Goal: Answer question/provide support: Share knowledge or assist other users

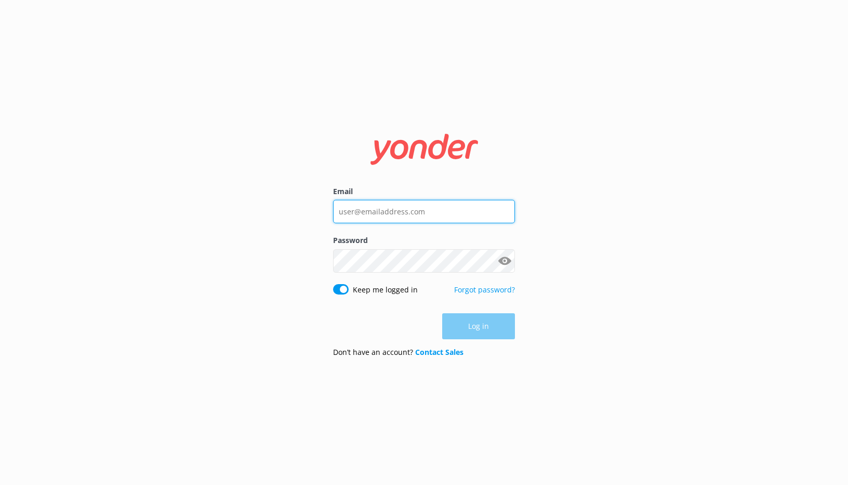
type input "[EMAIL_ADDRESS][DOMAIN_NAME]"
click at [354, 316] on div "Log in" at bounding box center [424, 326] width 182 height 26
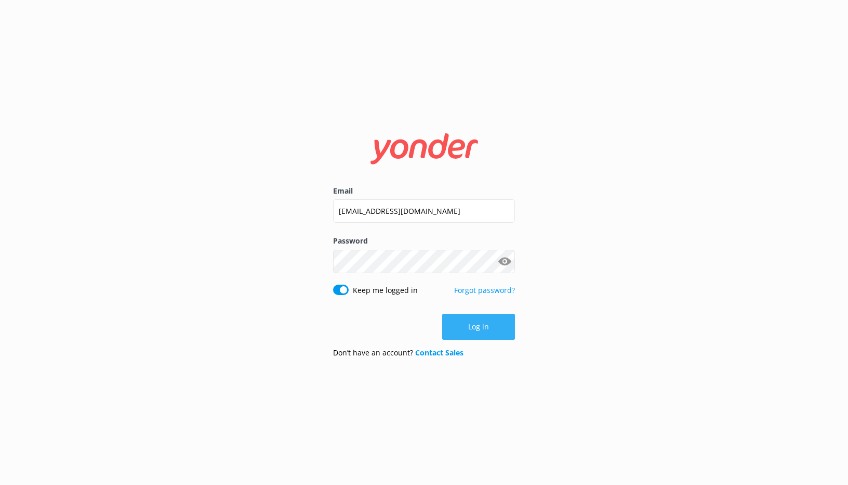
click at [453, 322] on button "Log in" at bounding box center [478, 326] width 73 height 26
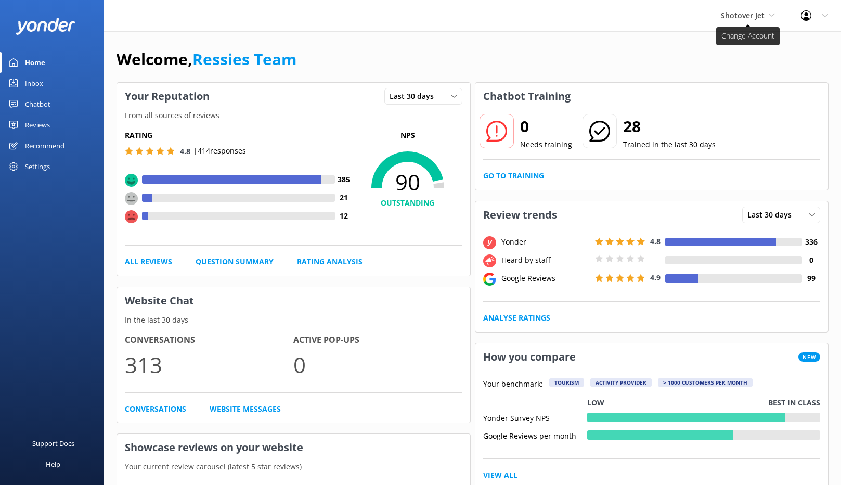
click at [739, 12] on span "Shotover Jet" at bounding box center [743, 15] width 44 height 10
click at [728, 68] on link "Dart River Adventures" at bounding box center [760, 68] width 104 height 25
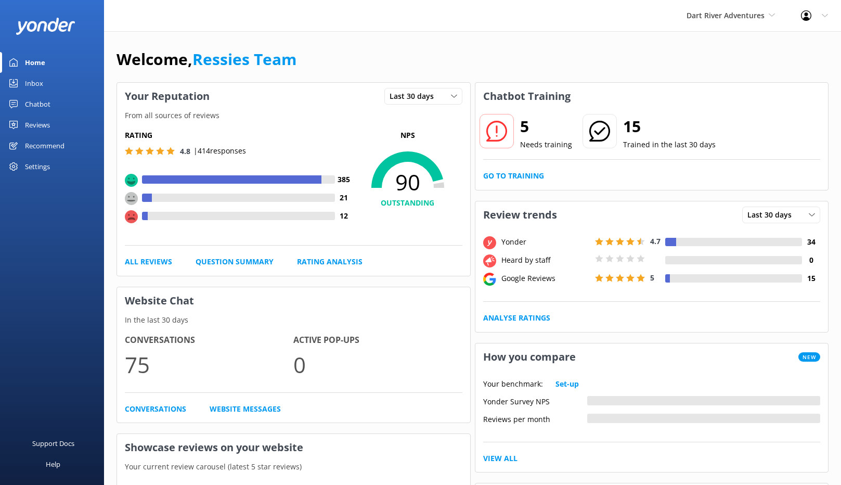
click at [38, 120] on div "Reviews" at bounding box center [37, 124] width 25 height 21
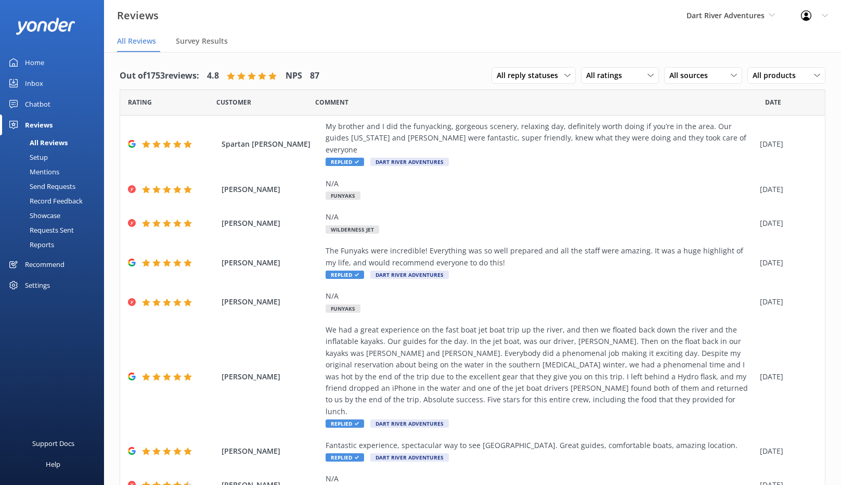
click at [45, 79] on link "Inbox" at bounding box center [52, 83] width 104 height 21
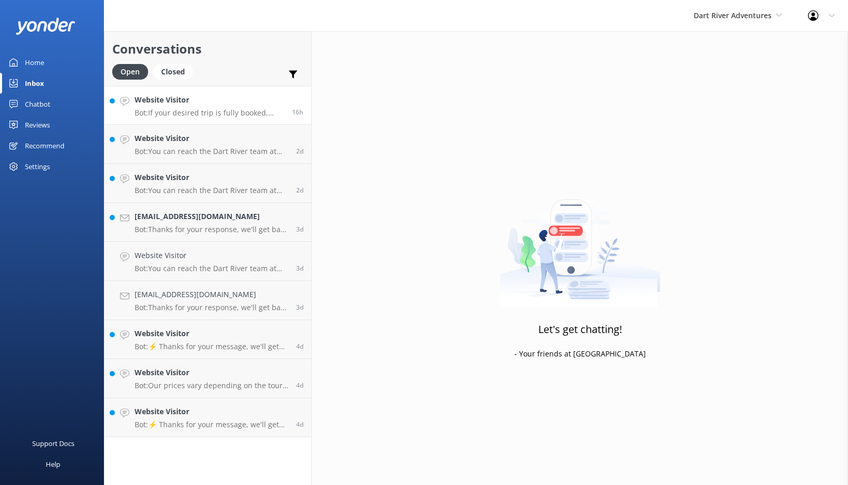
click at [217, 117] on p "Bot: If your desired trip is fully booked, please call 0800 327 853 to join our…" at bounding box center [210, 112] width 150 height 9
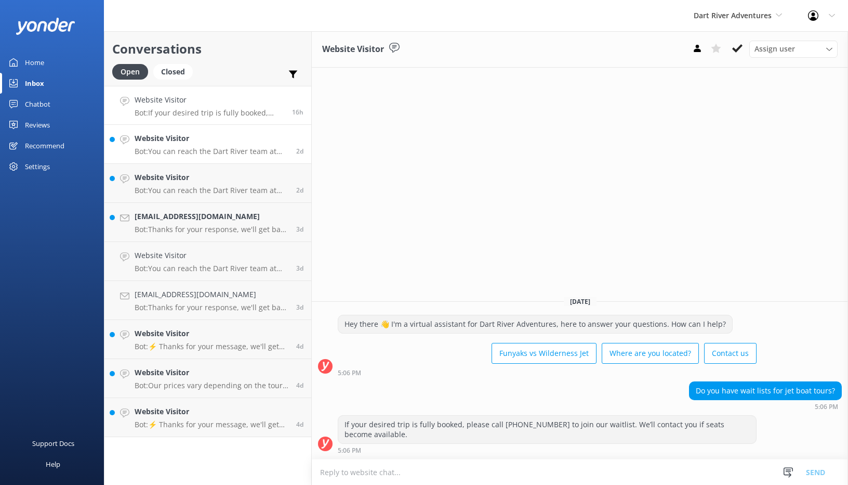
click at [214, 141] on h4 "Website Visitor" at bounding box center [212, 138] width 154 height 11
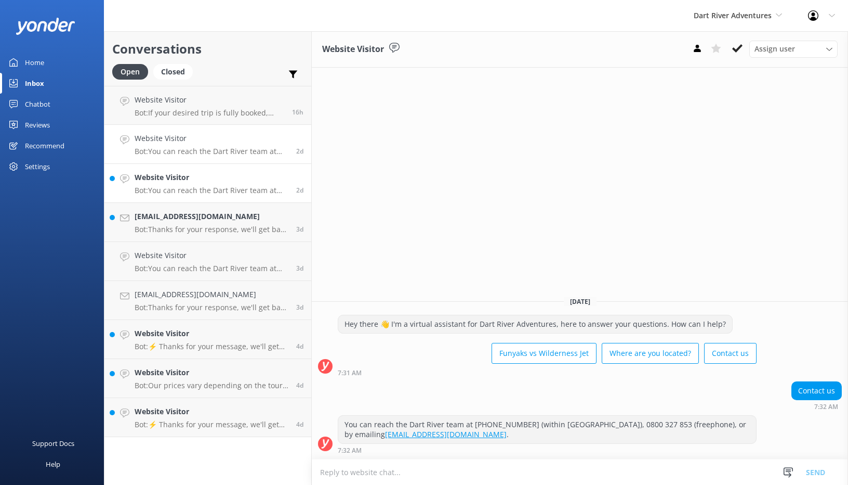
click at [210, 177] on h4 "Website Visitor" at bounding box center [212, 177] width 154 height 11
click at [212, 213] on h4 "2190053694@qq.com" at bounding box center [212, 216] width 154 height 11
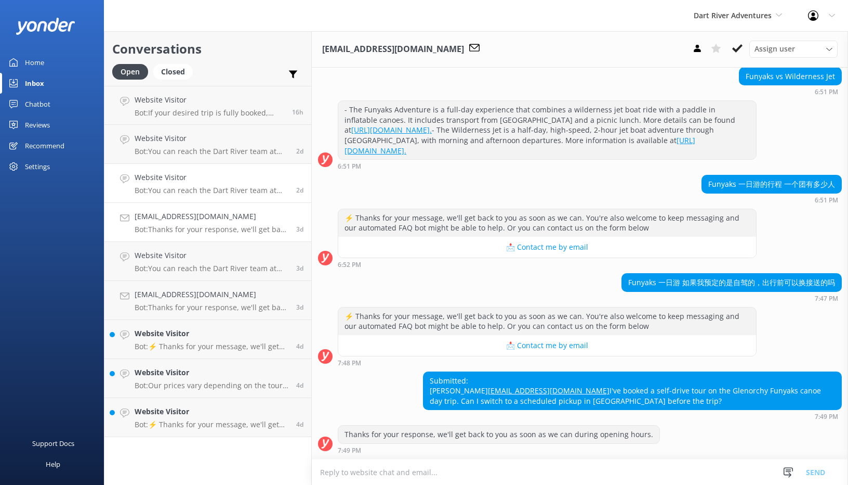
scroll to position [125, 0]
click at [190, 335] on h4 "Website Visitor" at bounding box center [212, 333] width 154 height 11
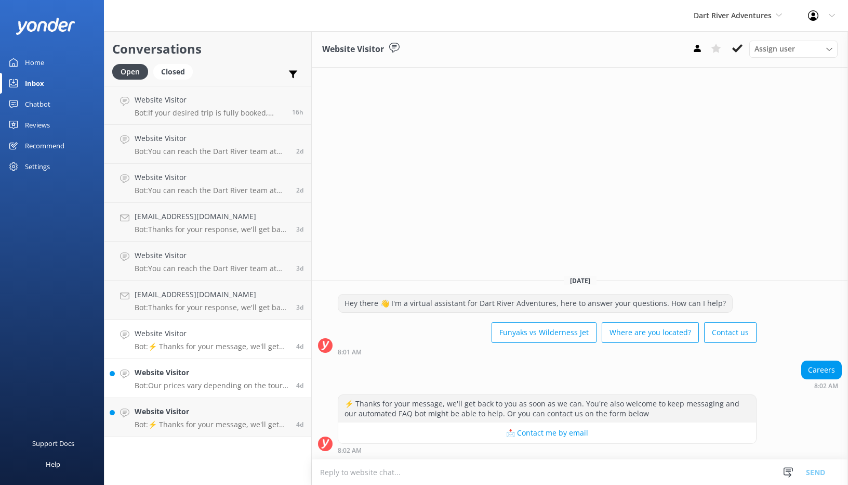
click at [201, 386] on p "Bot: Our prices vary depending on the tour, season, group size, and fare type. …" at bounding box center [212, 385] width 154 height 9
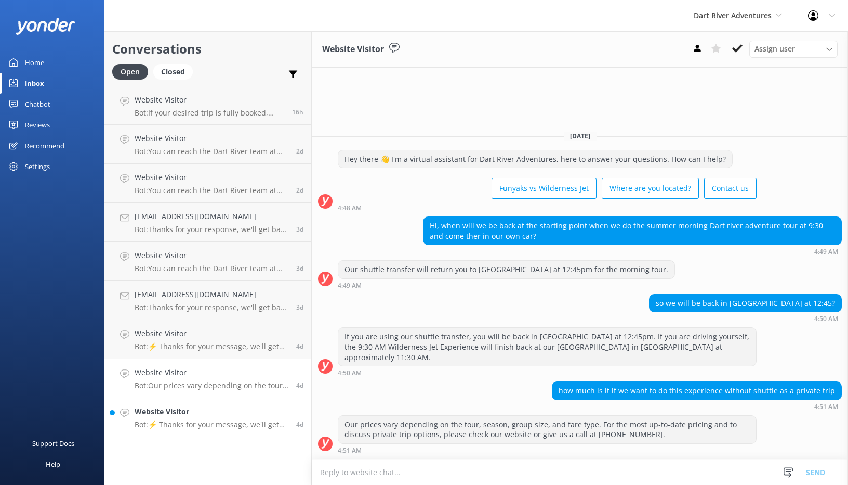
click at [219, 421] on p "Bot: ⚡ Thanks for your message, we'll get back to you as soon as we can. You're…" at bounding box center [212, 424] width 154 height 9
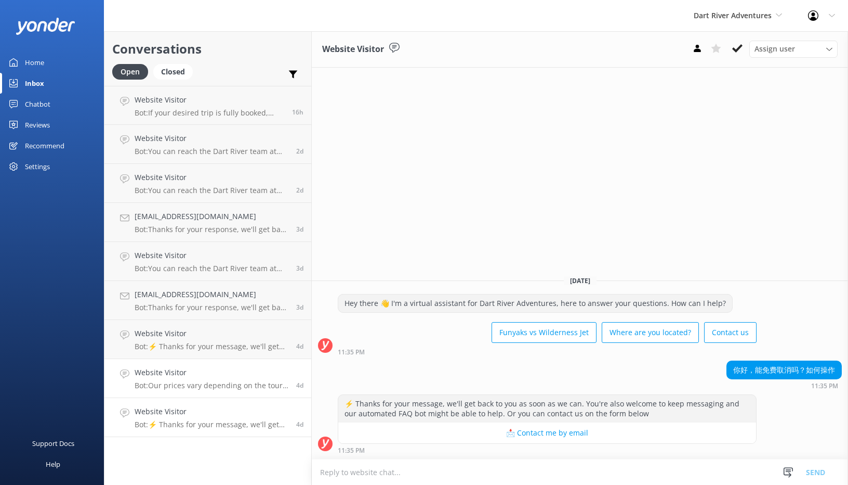
click at [210, 384] on p "Bot: Our prices vary depending on the tour, season, group size, and fare type. …" at bounding box center [212, 385] width 154 height 9
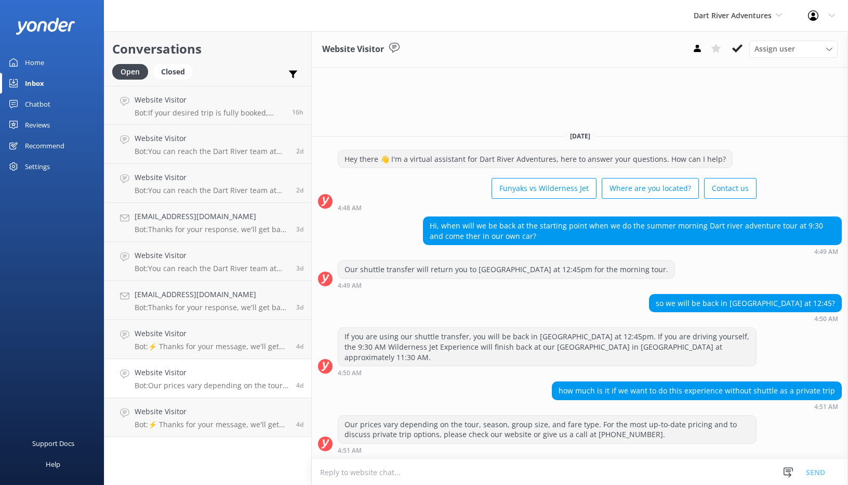
click at [210, 384] on p "Bot: Our prices vary depending on the tour, season, group size, and fare type. …" at bounding box center [212, 385] width 154 height 9
click at [203, 343] on p "Bot: ⚡ Thanks for your message, we'll get back to you as soon as we can. You're…" at bounding box center [212, 346] width 154 height 9
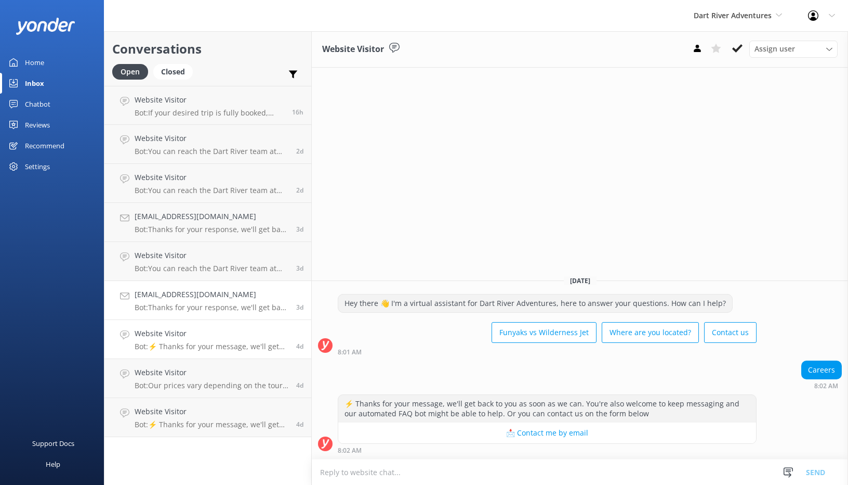
click at [212, 312] on link "Debpulver@gmail.com Bot: Thanks for your response, we'll get back to you as soo…" at bounding box center [207, 300] width 207 height 39
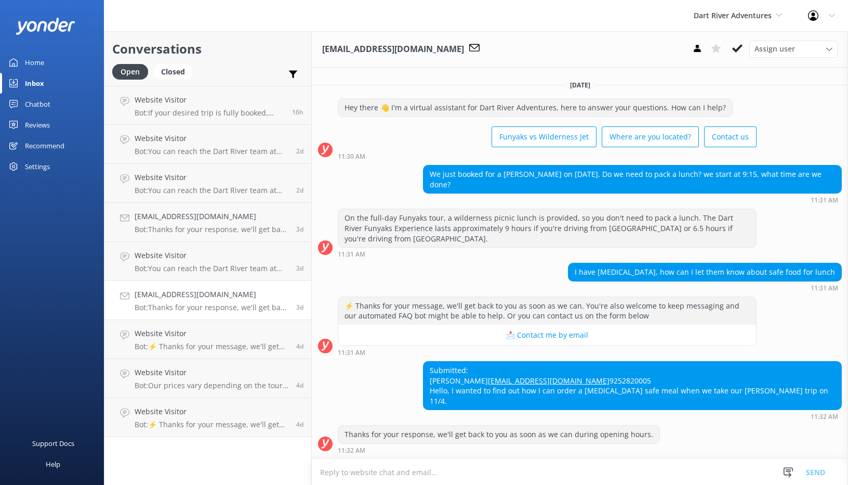
click at [54, 62] on link "Home" at bounding box center [52, 62] width 104 height 21
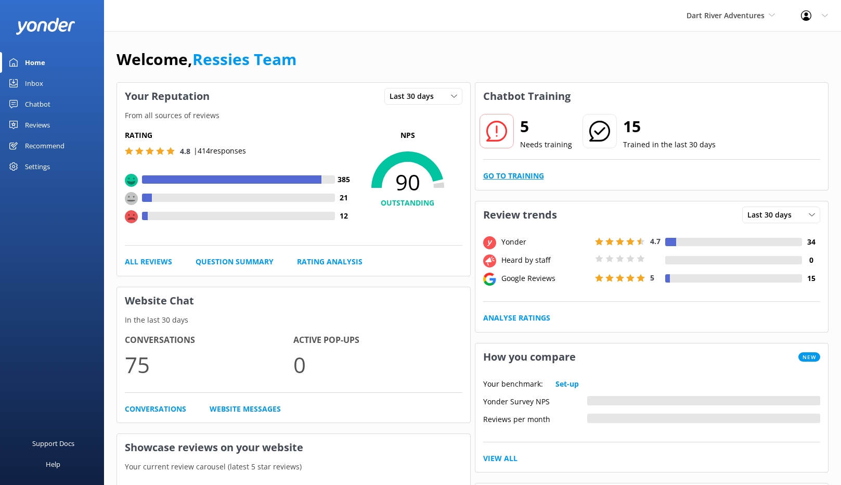
click at [534, 180] on link "Go to Training" at bounding box center [513, 175] width 61 height 11
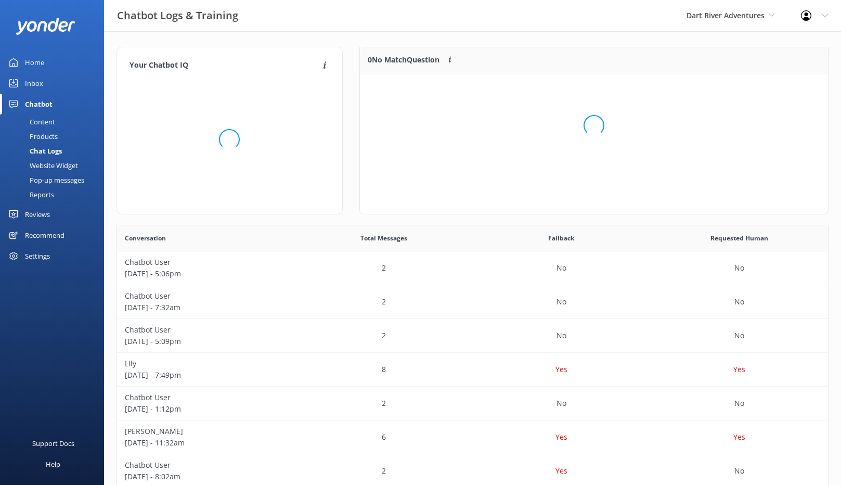
scroll to position [123, 460]
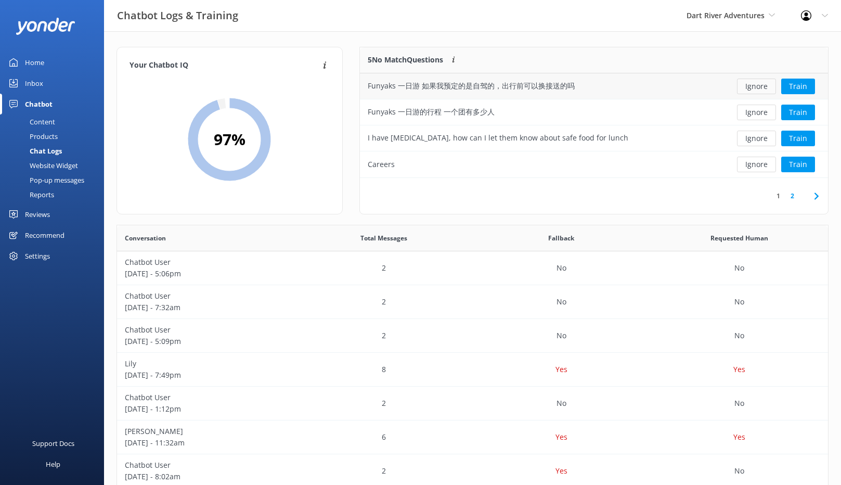
click at [752, 81] on button "Ignore" at bounding box center [756, 87] width 39 height 16
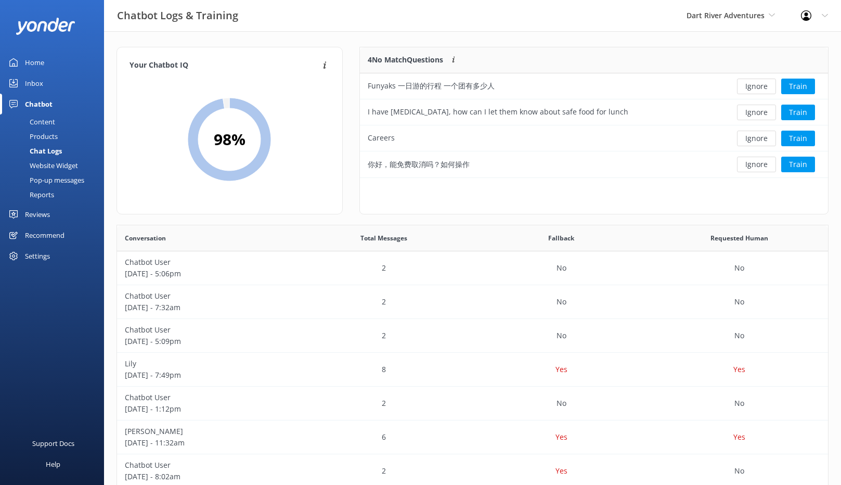
click at [752, 81] on button "Ignore" at bounding box center [756, 87] width 39 height 16
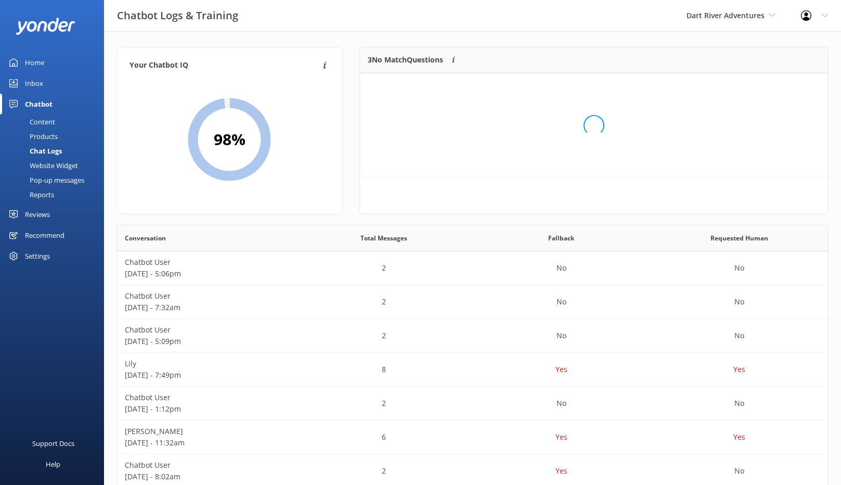
scroll to position [97, 460]
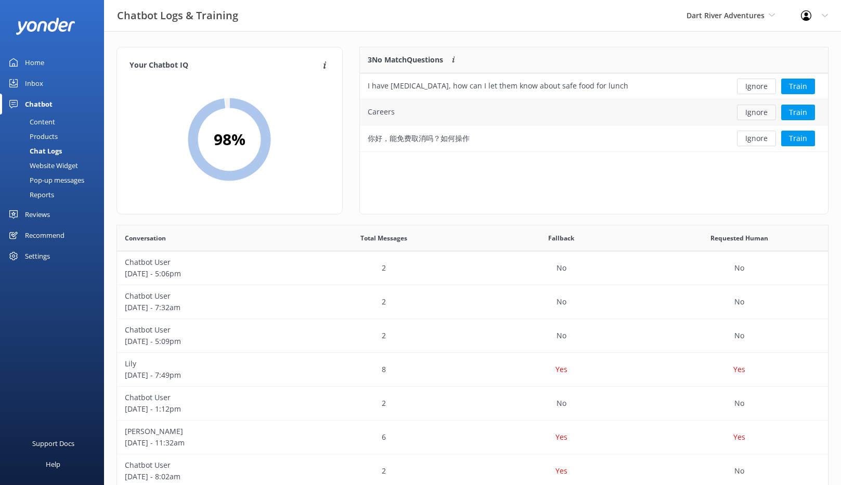
click at [753, 111] on button "Ignore" at bounding box center [756, 112] width 39 height 16
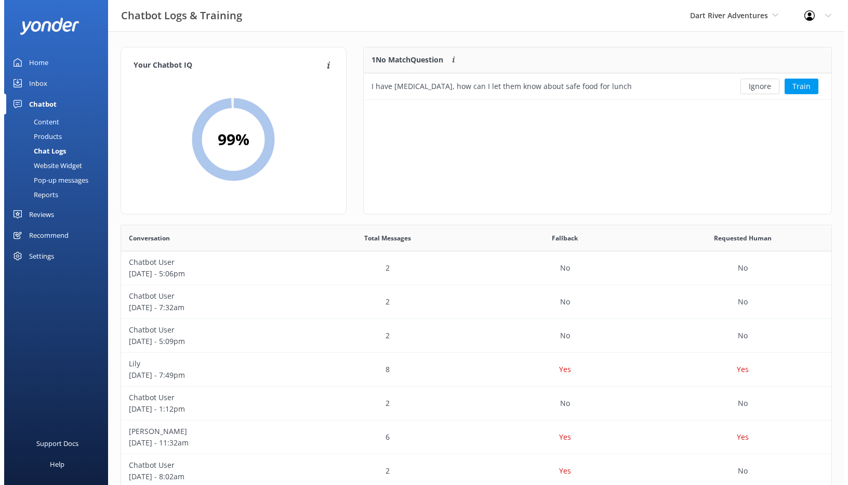
scroll to position [45, 460]
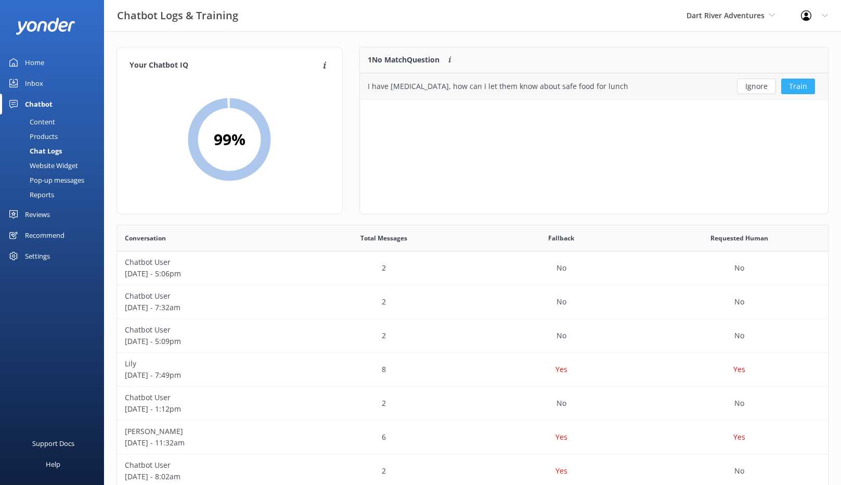
click at [789, 85] on button "Train" at bounding box center [798, 87] width 34 height 16
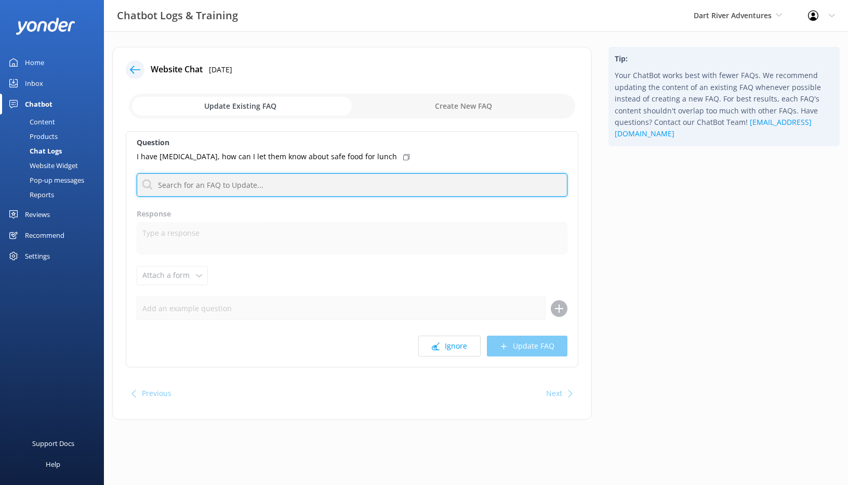
click at [267, 180] on input "text" at bounding box center [352, 184] width 431 height 23
drag, startPoint x: 267, startPoint y: 180, endPoint x: 126, endPoint y: 185, distance: 141.0
click at [126, 185] on div "Question I have Celiac Disease, how can I let them know about safe food for lun…" at bounding box center [352, 249] width 453 height 236
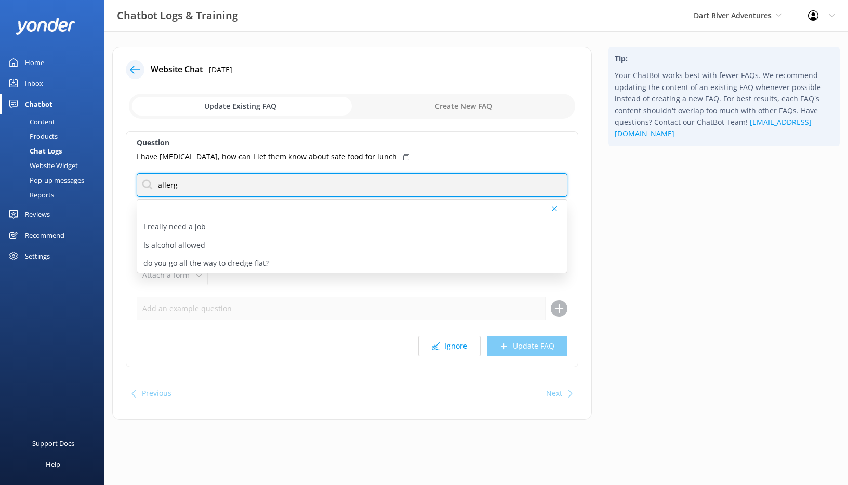
drag, startPoint x: 212, startPoint y: 179, endPoint x: 146, endPoint y: 169, distance: 66.8
click at [146, 169] on div "Question I have Celiac Disease, how can I let them know about safe food for lun…" at bounding box center [352, 249] width 453 height 236
type input "allerg"
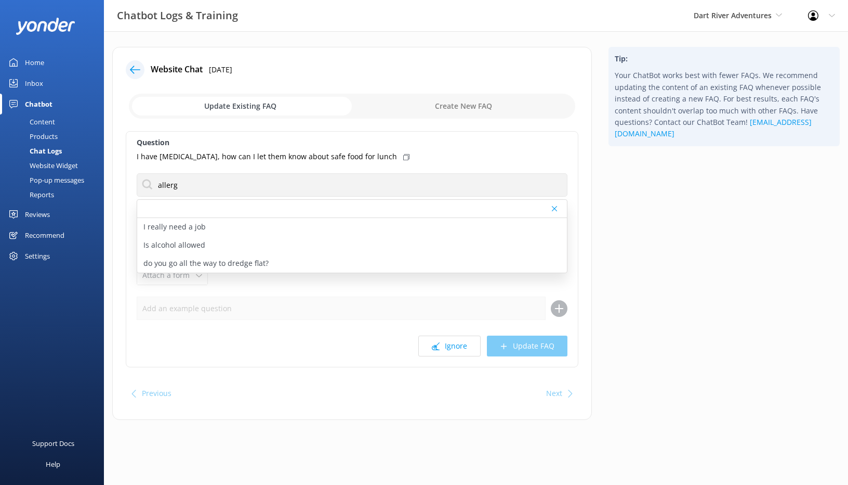
click at [144, 169] on div "Question I have Celiac Disease, how can I let them know about safe food for lun…" at bounding box center [352, 249] width 453 height 236
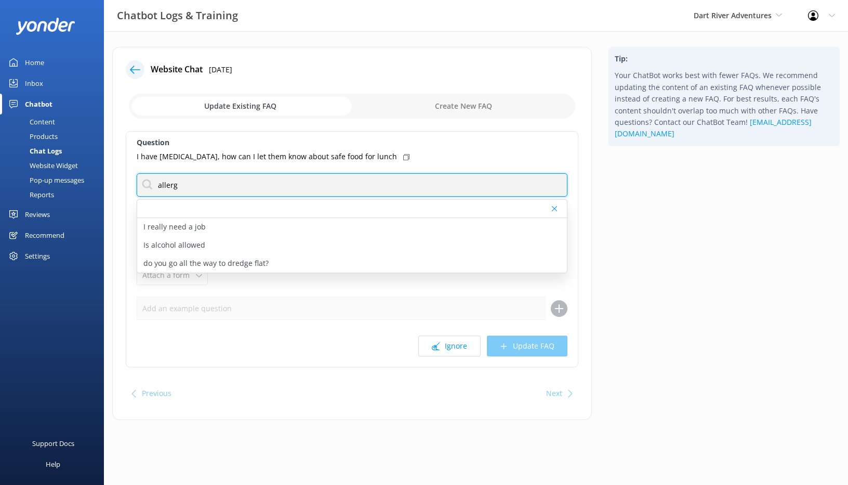
drag, startPoint x: 194, startPoint y: 188, endPoint x: 108, endPoint y: 182, distance: 86.5
click at [108, 182] on div "Website Chat 2nd Sep 2025 Update Existing FAQ Create New FAQ Question I have Ce…" at bounding box center [352, 238] width 496 height 383
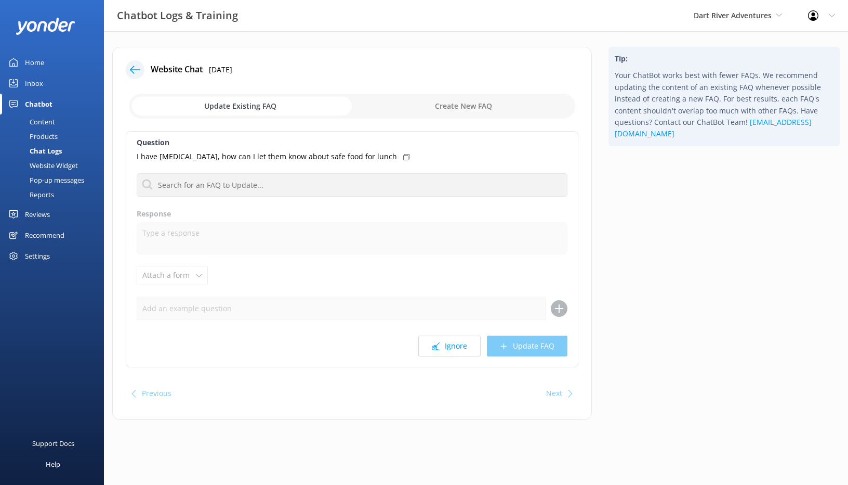
click at [403, 157] on icon at bounding box center [406, 157] width 6 height 6
click at [426, 109] on input "checkbox" at bounding box center [352, 106] width 447 height 25
checkbox input "true"
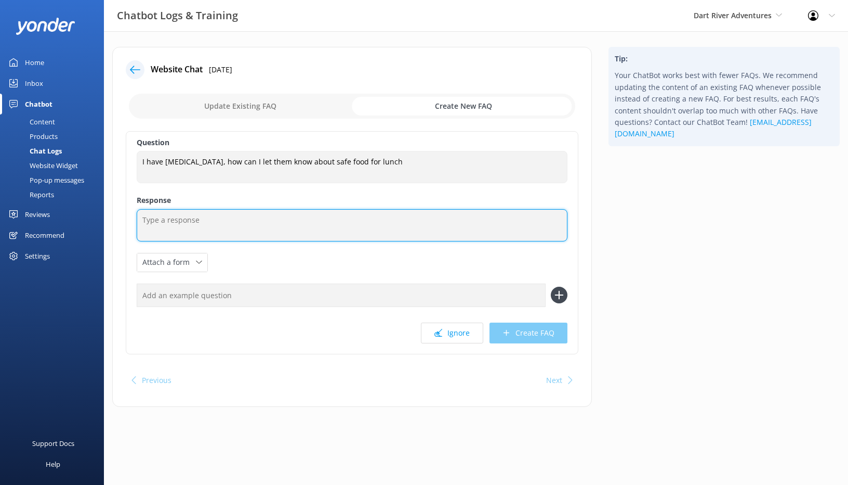
click at [233, 232] on textarea at bounding box center [352, 225] width 431 height 32
paste textarea "Thanks for letting us know. We can absolutely accommodate for [MEDICAL_DATA], i…"
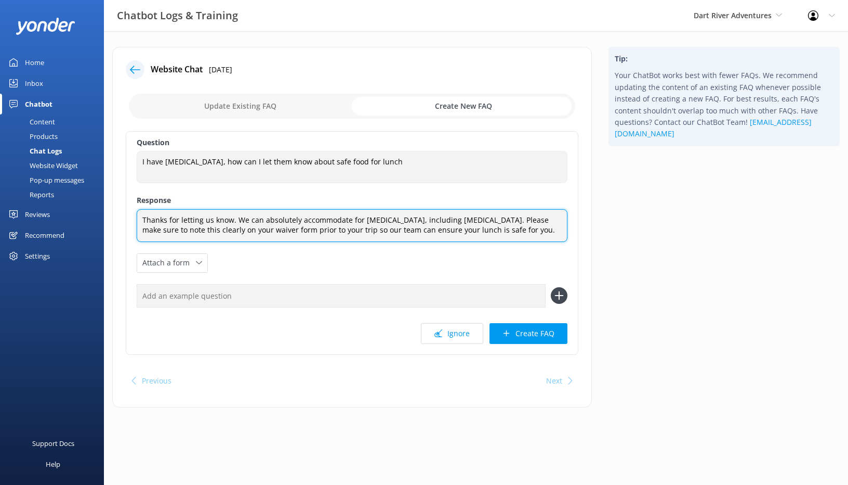
drag, startPoint x: 473, startPoint y: 217, endPoint x: 388, endPoint y: 221, distance: 84.3
click at [388, 221] on textarea "Thanks for letting us know. We can absolutely accommodate for [MEDICAL_DATA], i…" at bounding box center [352, 225] width 431 height 33
drag, startPoint x: 234, startPoint y: 220, endPoint x: 126, endPoint y: 214, distance: 108.8
click at [126, 214] on div "Question I have [MEDICAL_DATA], how can I let them know about safe food for lun…" at bounding box center [352, 243] width 453 height 224
type textarea "We can absolutely accommodate for [MEDICAL_DATA]. Please make sure to note this…"
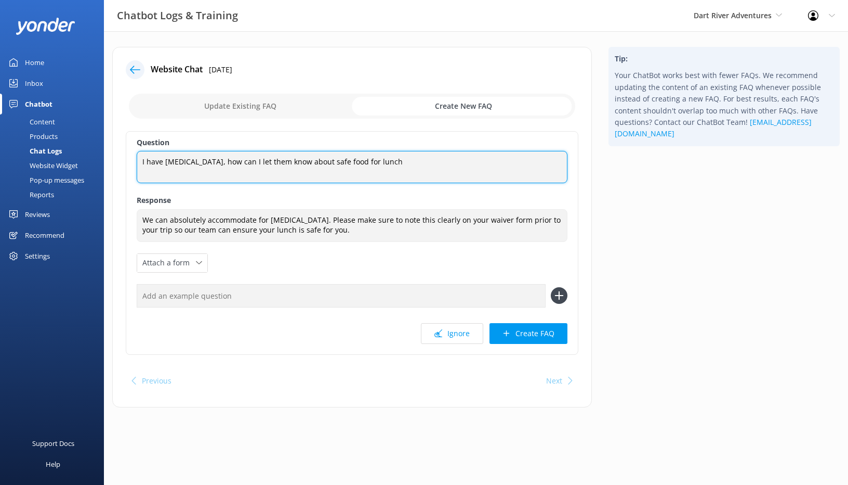
drag, startPoint x: 440, startPoint y: 162, endPoint x: 450, endPoint y: 172, distance: 14.0
click at [450, 172] on textarea "I have [MEDICAL_DATA], how can I let them know about safe food for lunch" at bounding box center [352, 167] width 431 height 32
drag, startPoint x: 429, startPoint y: 160, endPoint x: 114, endPoint y: 152, distance: 315.6
click at [114, 152] on div "Website Chat [DATE] Update Existing FAQ Create New FAQ Question I have [MEDICAL…" at bounding box center [352, 227] width 480 height 360
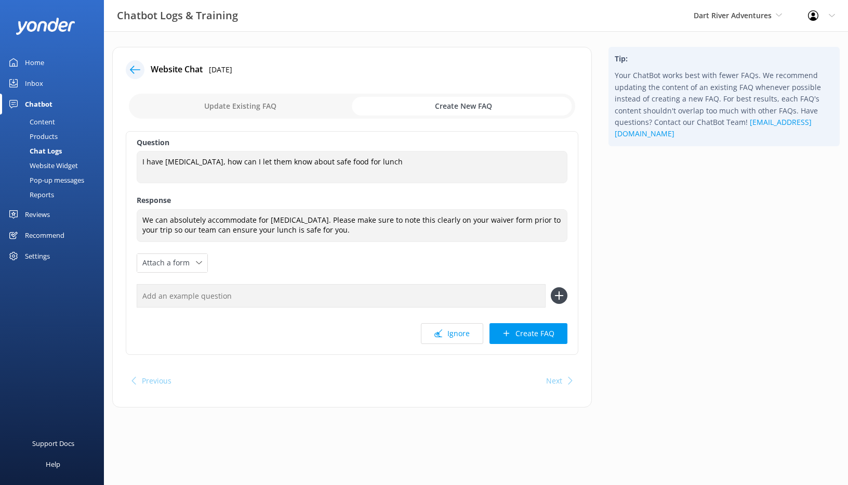
click at [198, 304] on input "text" at bounding box center [341, 295] width 409 height 23
paste input "I have [MEDICAL_DATA], how can I let them know about safe food for lunch"
type input "I have [MEDICAL_DATA], how can I let them know about safe food for lunch"
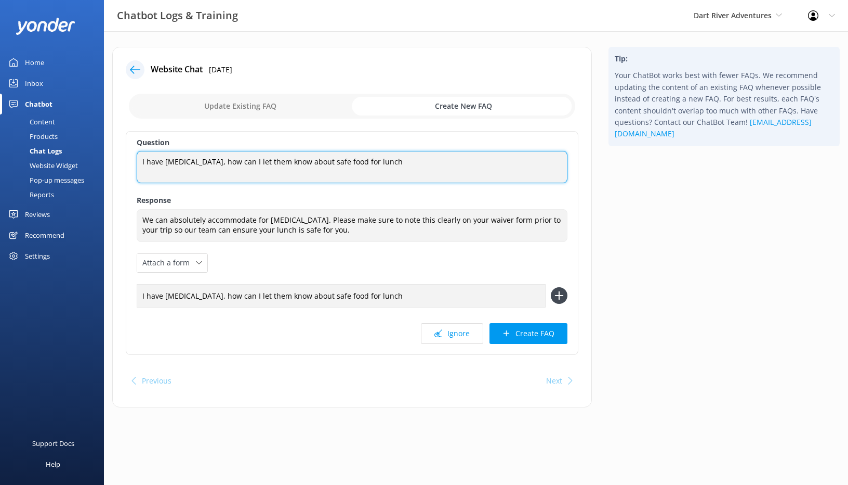
drag, startPoint x: 408, startPoint y: 162, endPoint x: 129, endPoint y: 126, distance: 280.9
click at [129, 126] on div "Website Chat [DATE] Update Existing FAQ Create New FAQ Question I have [MEDICAL…" at bounding box center [352, 227] width 480 height 360
type textarea "[MEDICAL_DATA]"
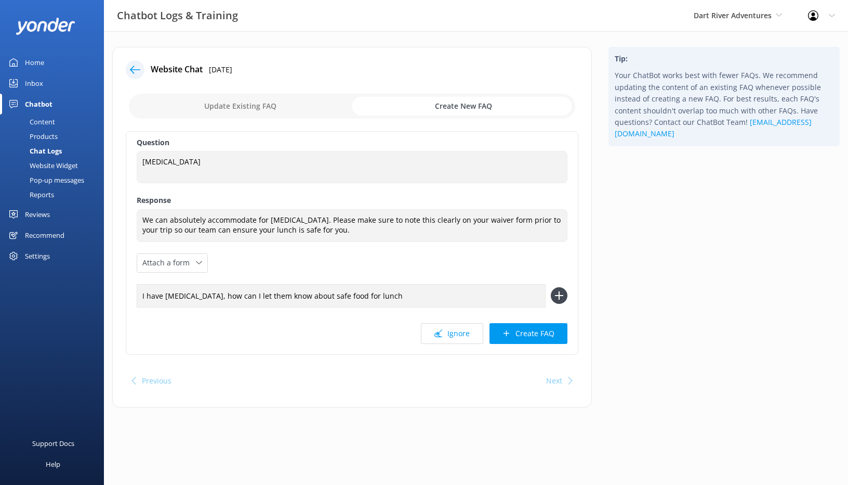
click at [315, 350] on div "Question [MEDICAL_DATA] [MEDICAL_DATA] Response We can absolutely accommodate f…" at bounding box center [352, 243] width 453 height 224
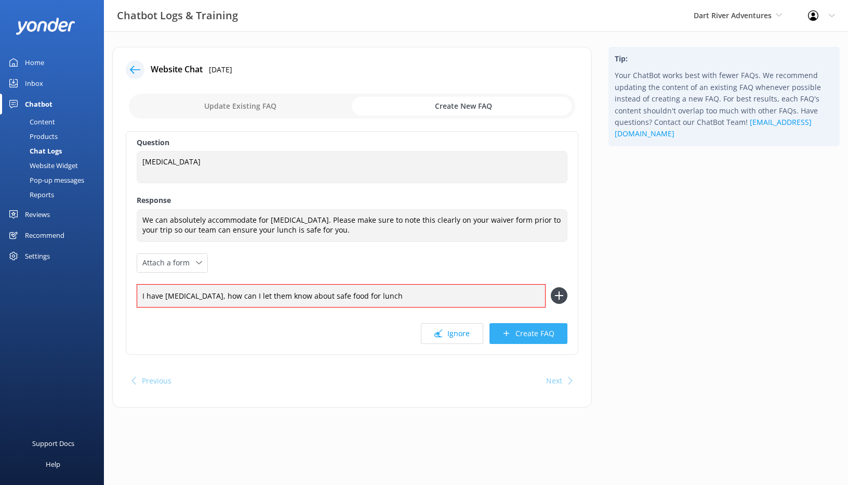
click at [521, 336] on button "Create FAQ" at bounding box center [529, 333] width 78 height 21
click at [555, 293] on icon at bounding box center [559, 295] width 17 height 17
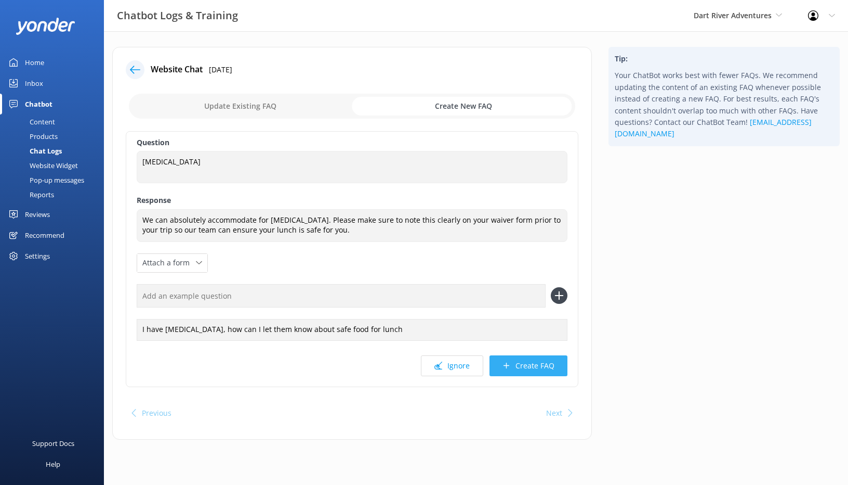
click at [518, 368] on button "Create FAQ" at bounding box center [529, 365] width 78 height 21
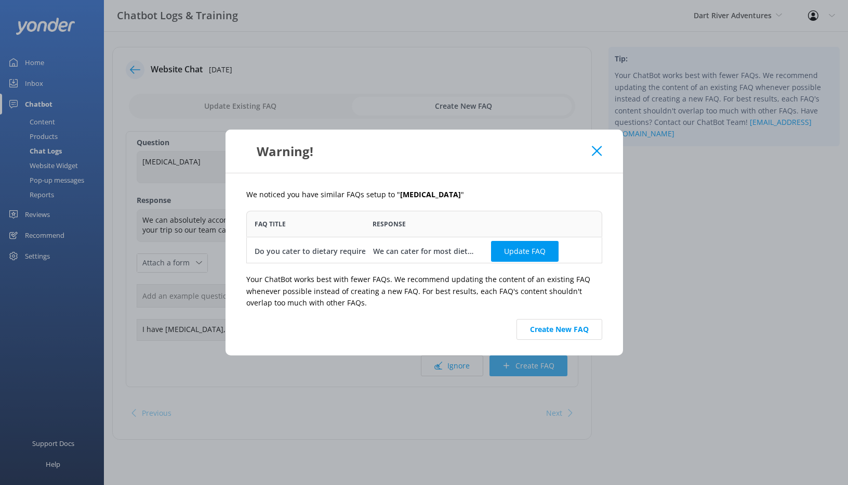
scroll to position [45, 348]
click at [523, 251] on button "Update FAQ" at bounding box center [525, 251] width 68 height 21
checkbox input "false"
type textarea "We can cater for most dietary requirements, please contact our reservations tea…"
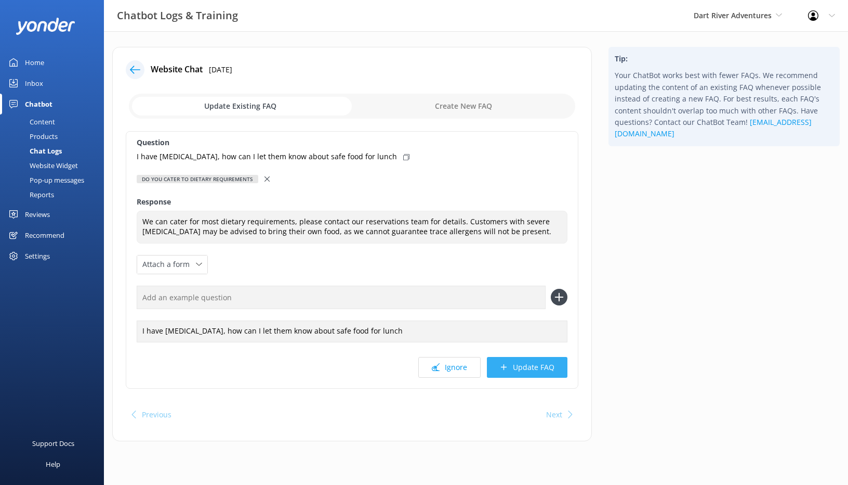
click at [531, 367] on button "Update FAQ" at bounding box center [527, 367] width 81 height 21
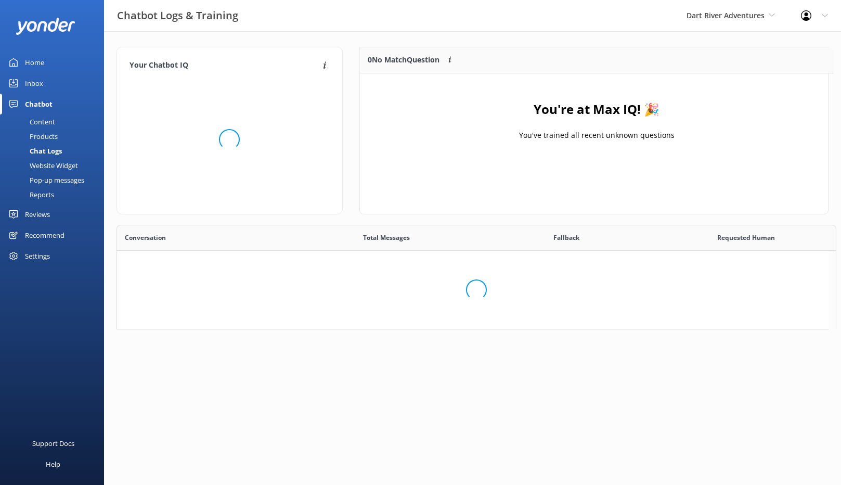
scroll to position [122, 460]
